Goal: Task Accomplishment & Management: Manage account settings

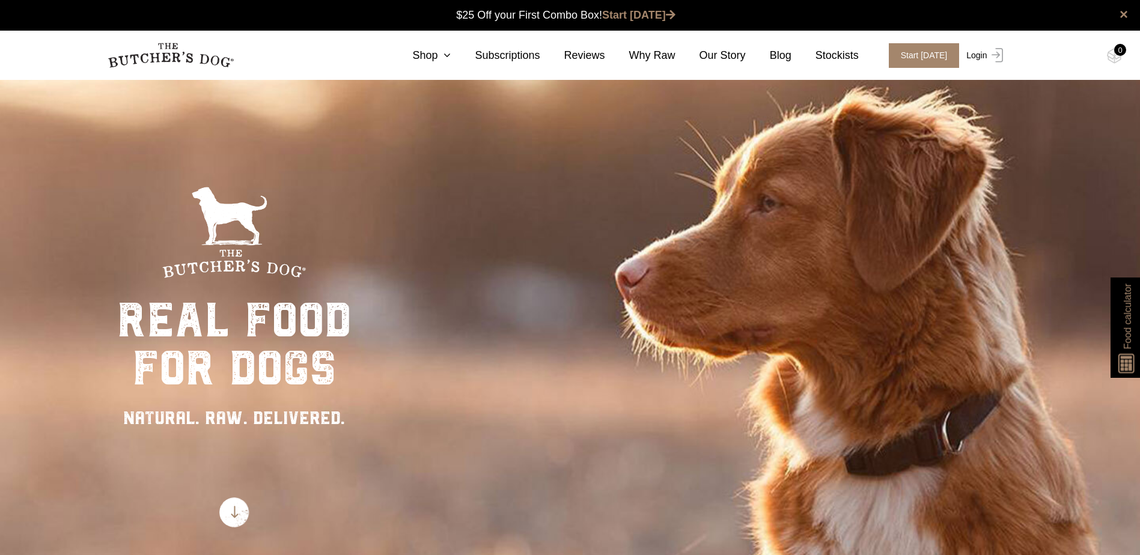
click at [976, 56] on link "Login" at bounding box center [982, 55] width 39 height 25
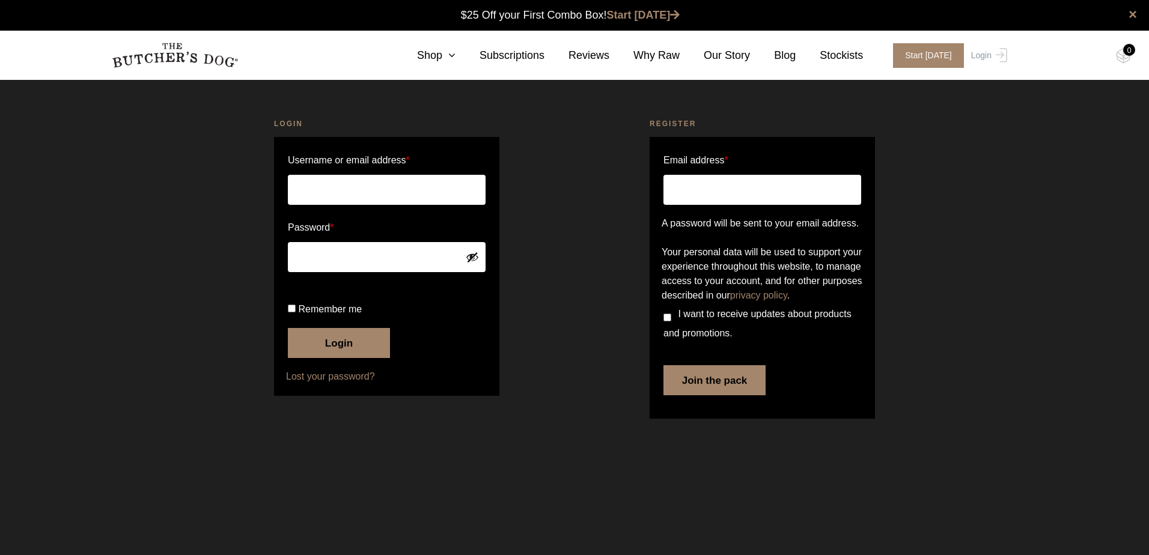
type input "kateramsay2020@gmail.com"
click at [342, 358] on button "Login" at bounding box center [339, 343] width 102 height 30
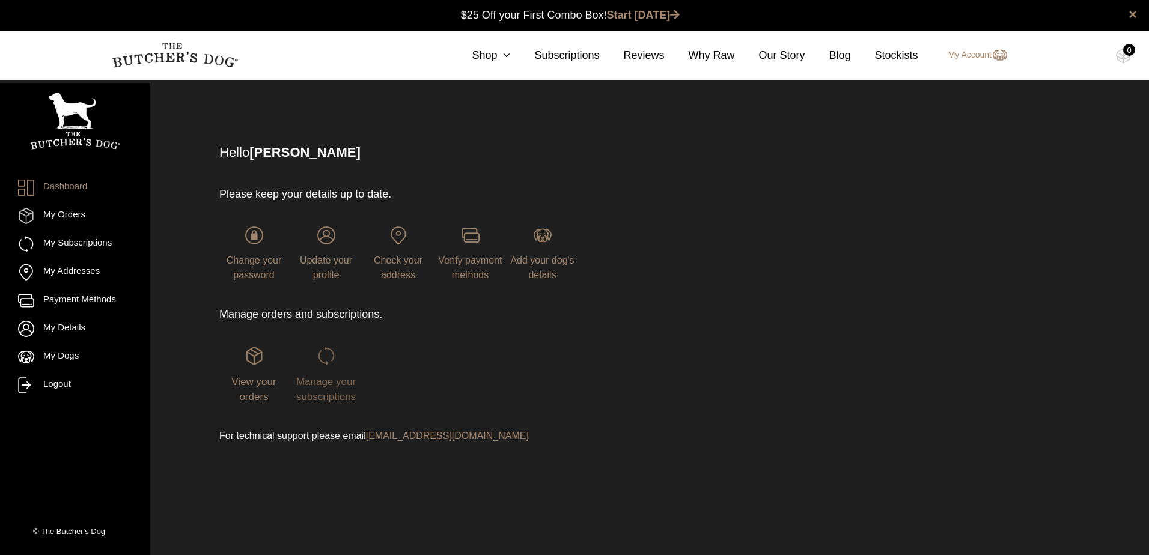
click at [324, 354] on img at bounding box center [326, 356] width 18 height 18
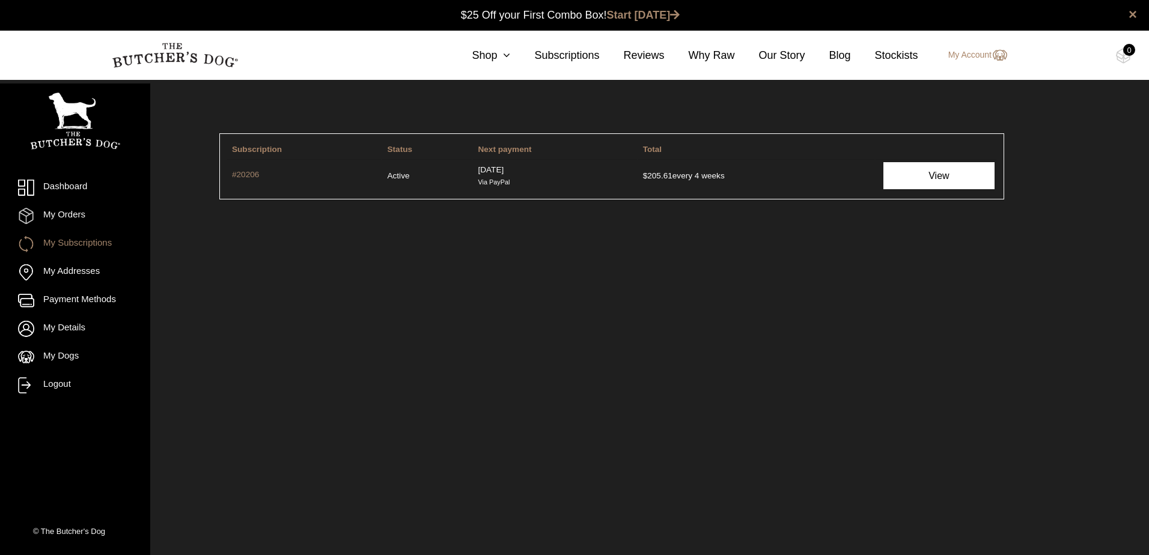
click at [915, 172] on link "View" at bounding box center [938, 175] width 111 height 27
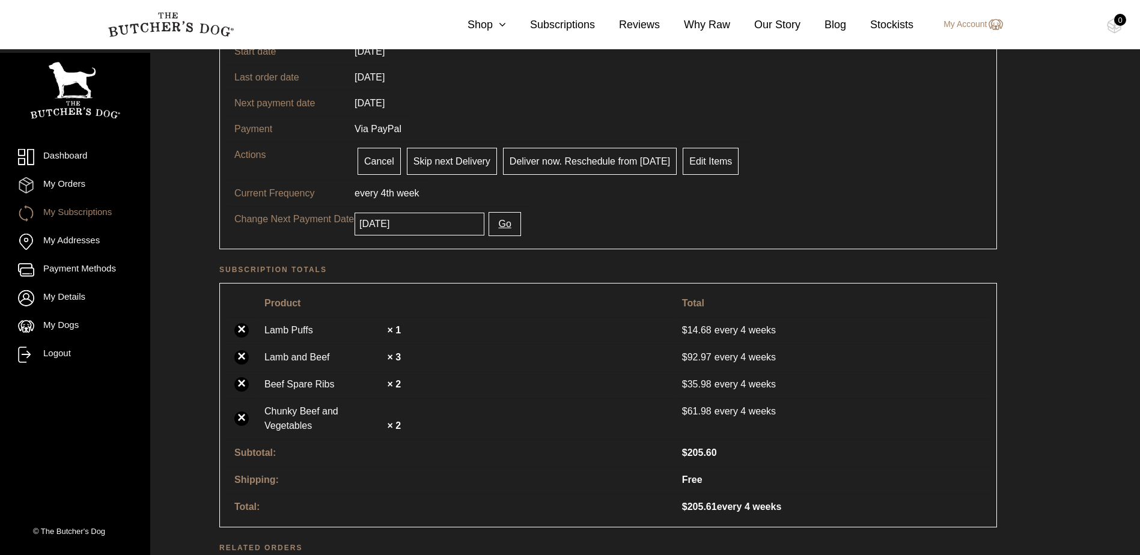
scroll to position [120, 0]
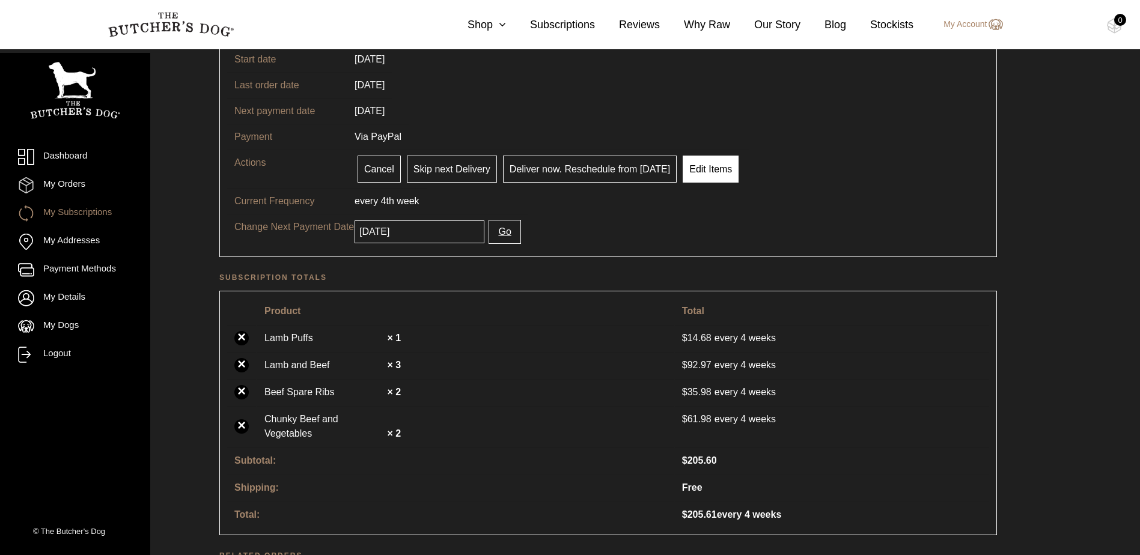
click at [702, 169] on link "Edit Items" at bounding box center [710, 169] width 56 height 27
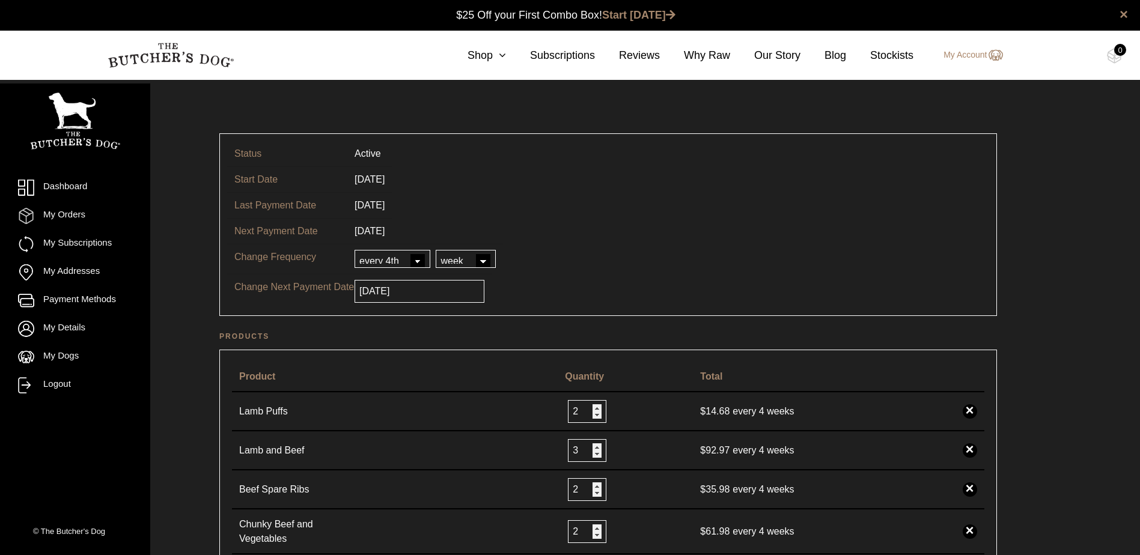
type input "2"
click at [598, 406] on input "2" at bounding box center [587, 411] width 38 height 23
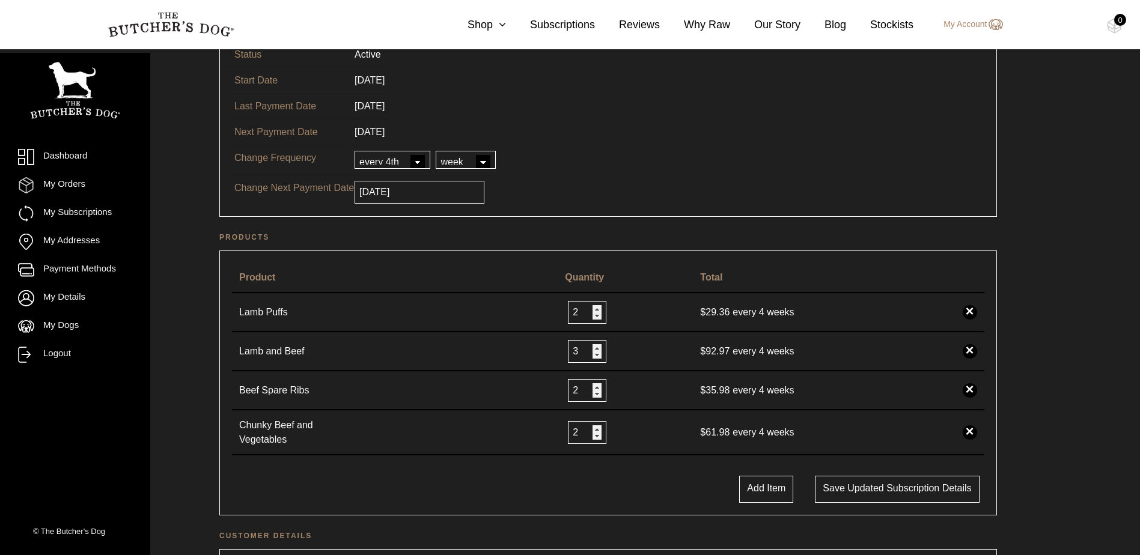
scroll to position [120, 0]
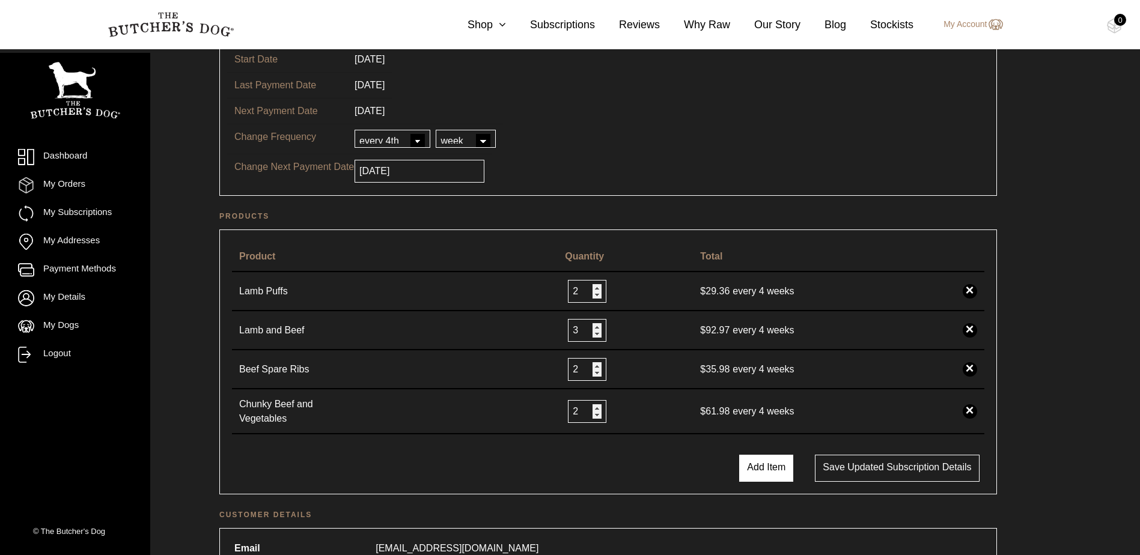
click at [767, 468] on button "Add Item" at bounding box center [766, 468] width 54 height 27
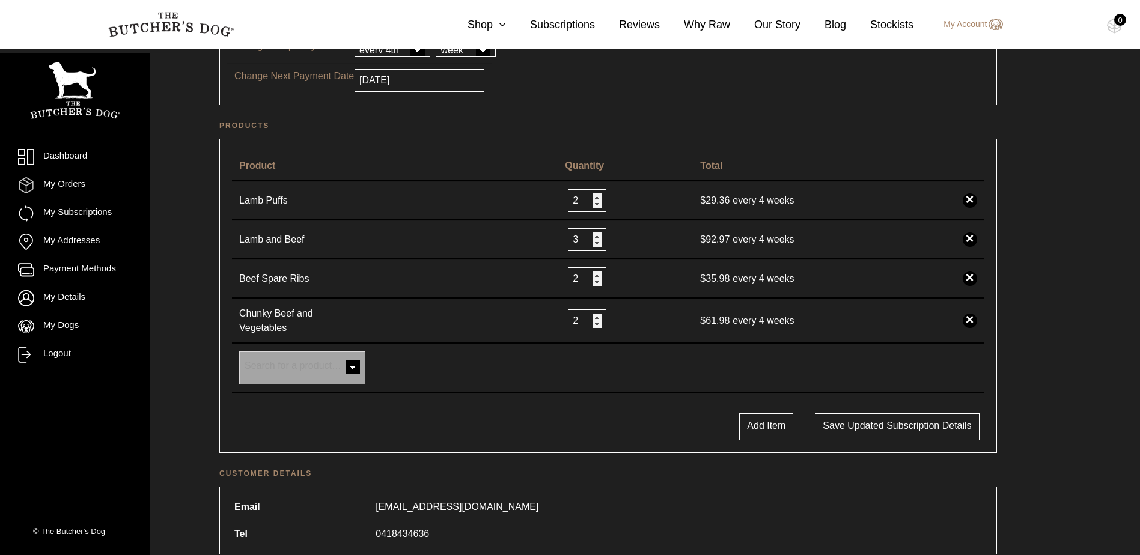
scroll to position [240, 0]
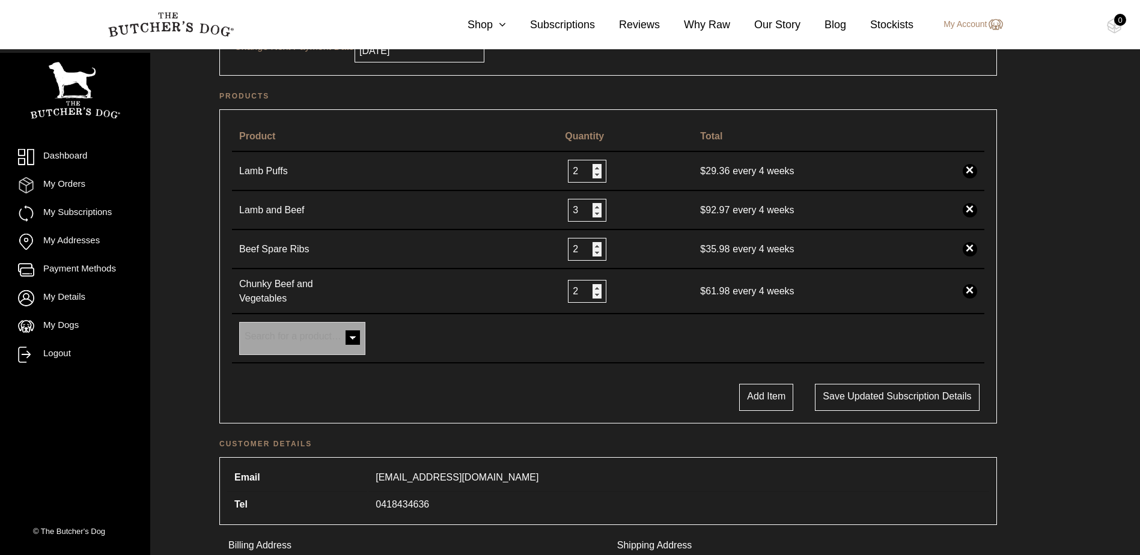
click at [354, 336] on span at bounding box center [353, 339] width 24 height 24
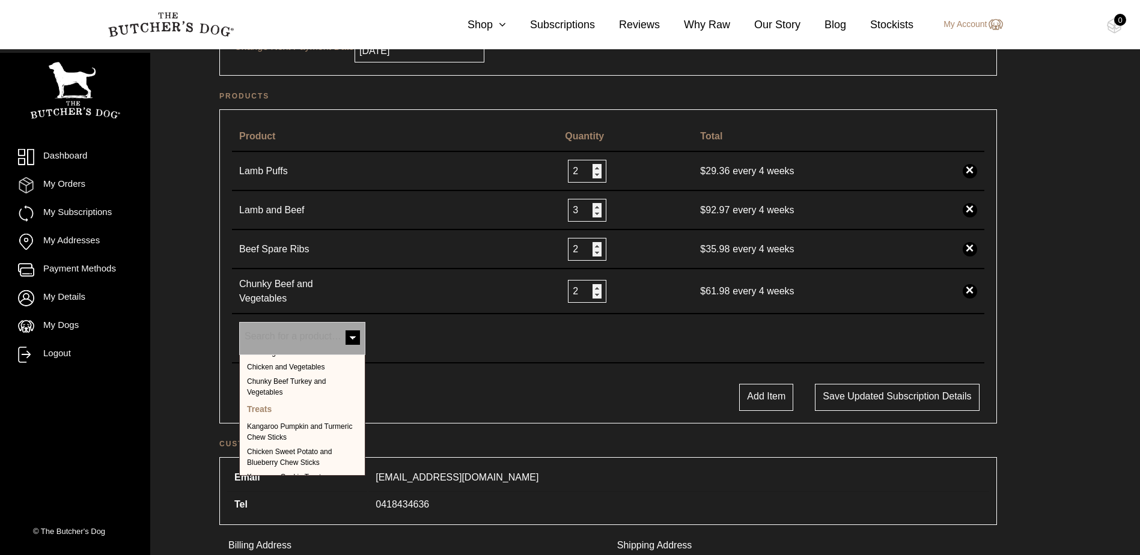
scroll to position [360, 0]
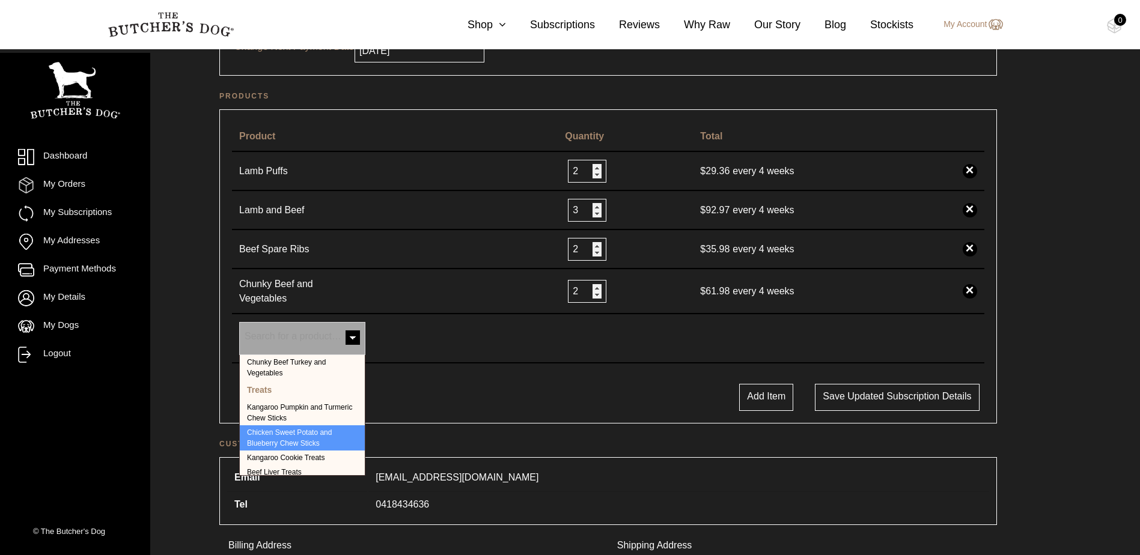
select select "40377"
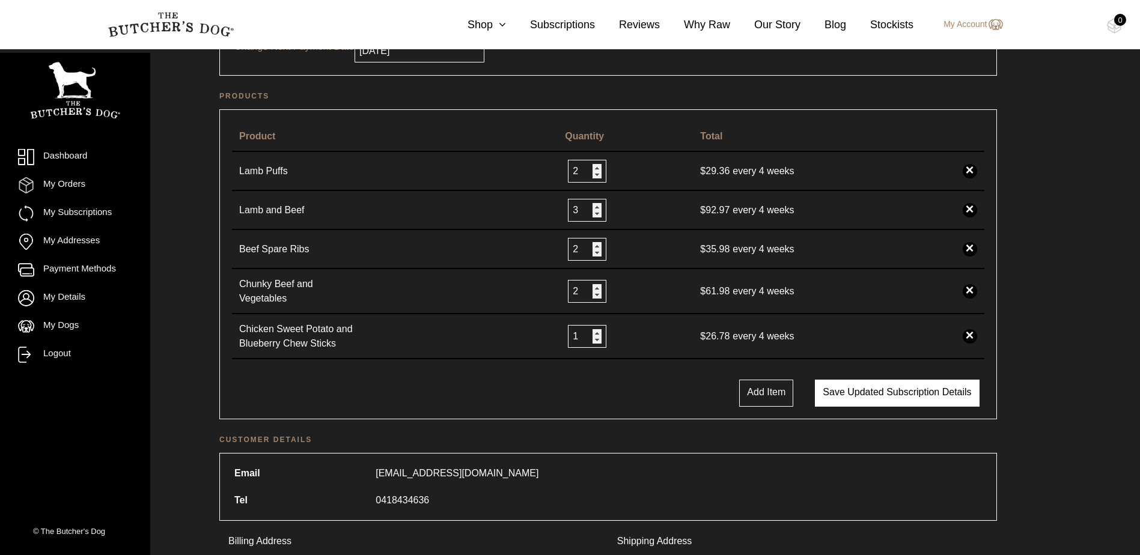
click at [884, 392] on button "Save updated subscription details" at bounding box center [897, 393] width 164 height 27
